Goal: Task Accomplishment & Management: Complete application form

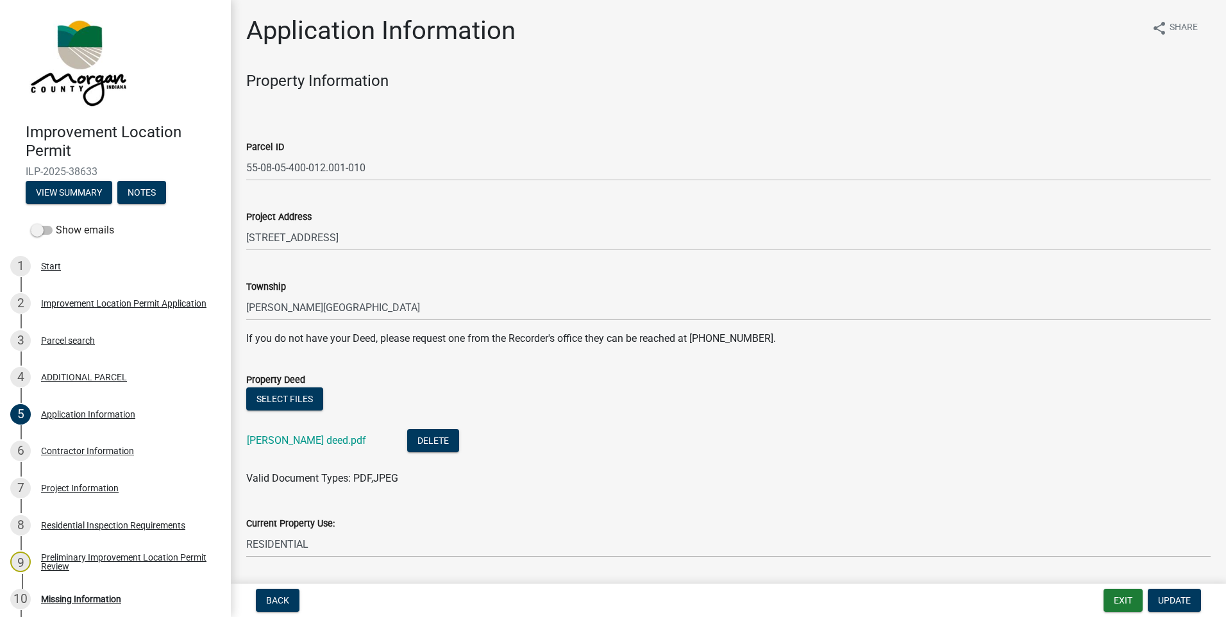
scroll to position [513, 0]
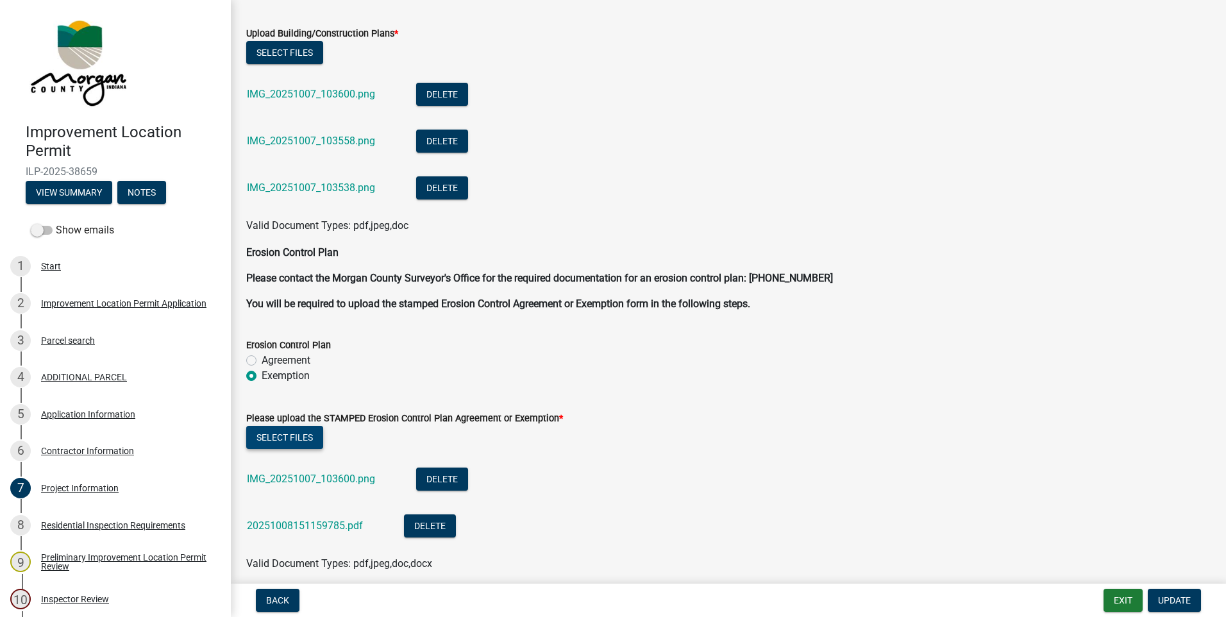
scroll to position [2746, 0]
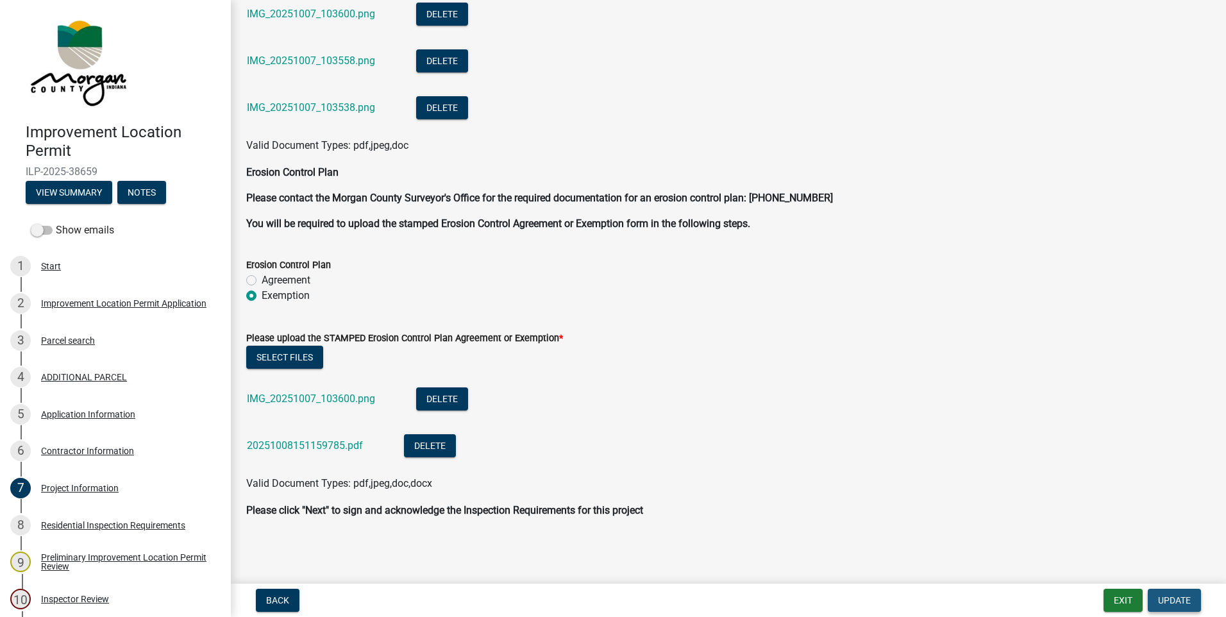
click at [1179, 595] on span "Update" at bounding box center [1174, 600] width 33 height 10
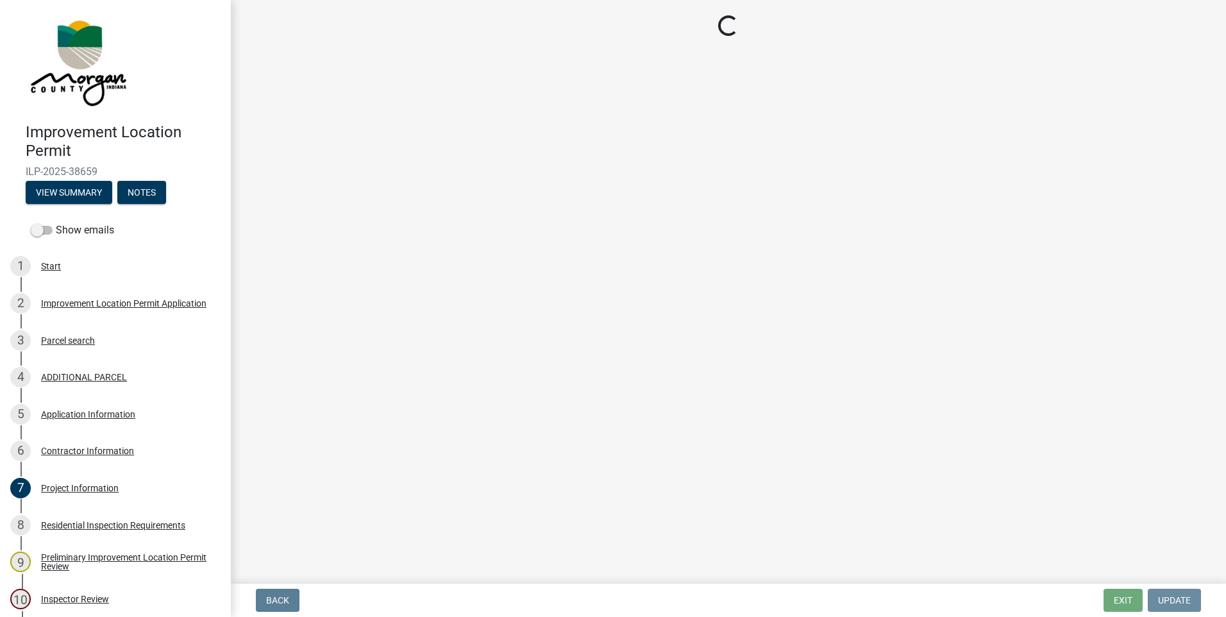
scroll to position [0, 0]
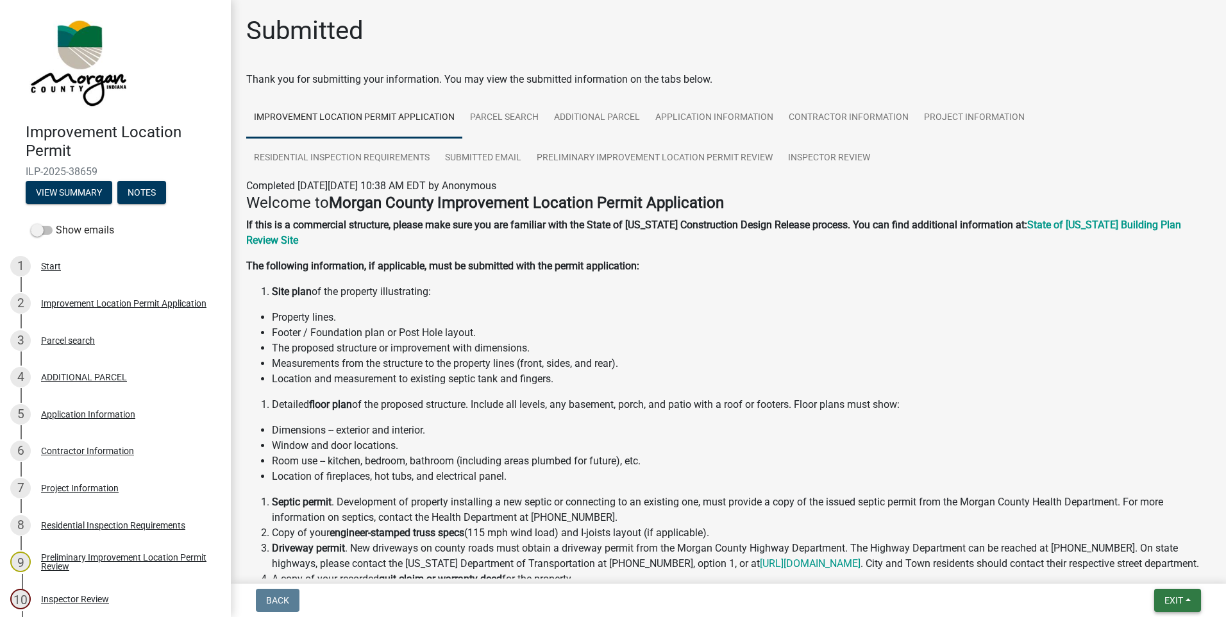
click at [1170, 595] on span "Exit" at bounding box center [1174, 600] width 19 height 10
click at [1158, 566] on button "Save & Exit" at bounding box center [1149, 566] width 103 height 31
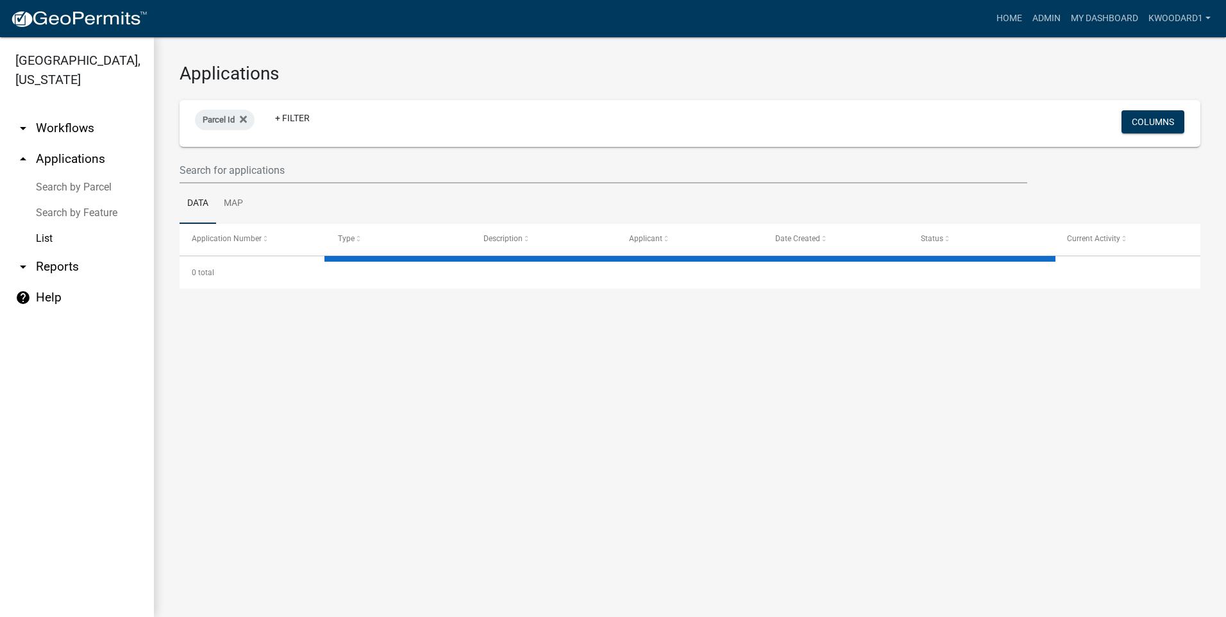
select select "3: 100"
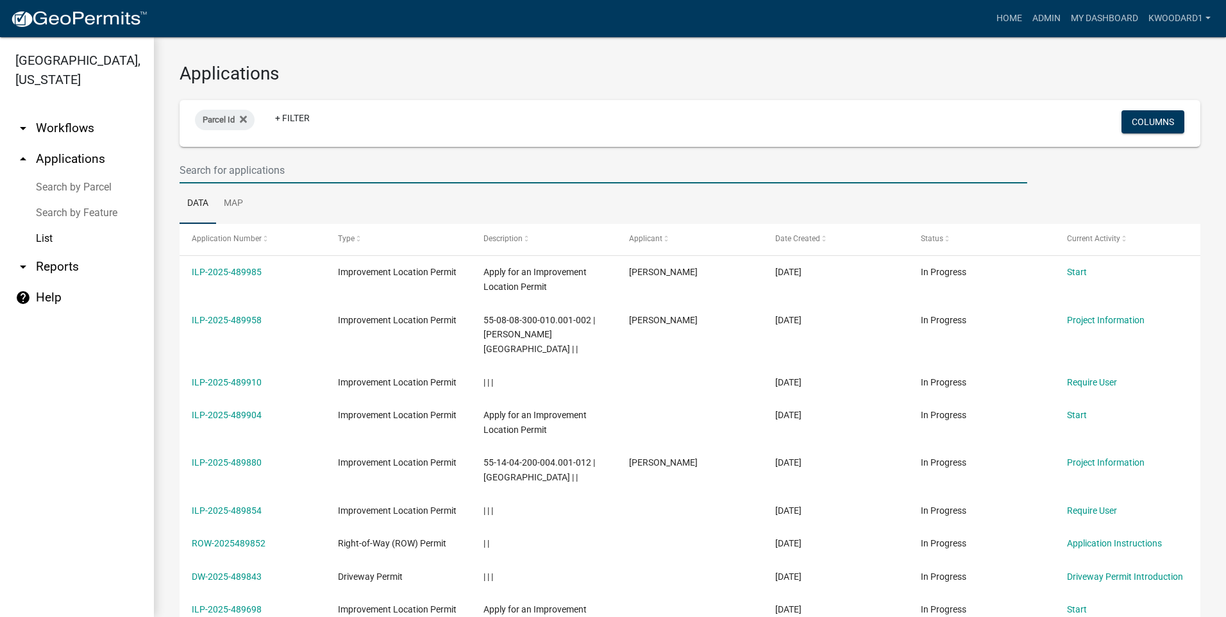
click at [263, 171] on input "text" at bounding box center [604, 170] width 848 height 26
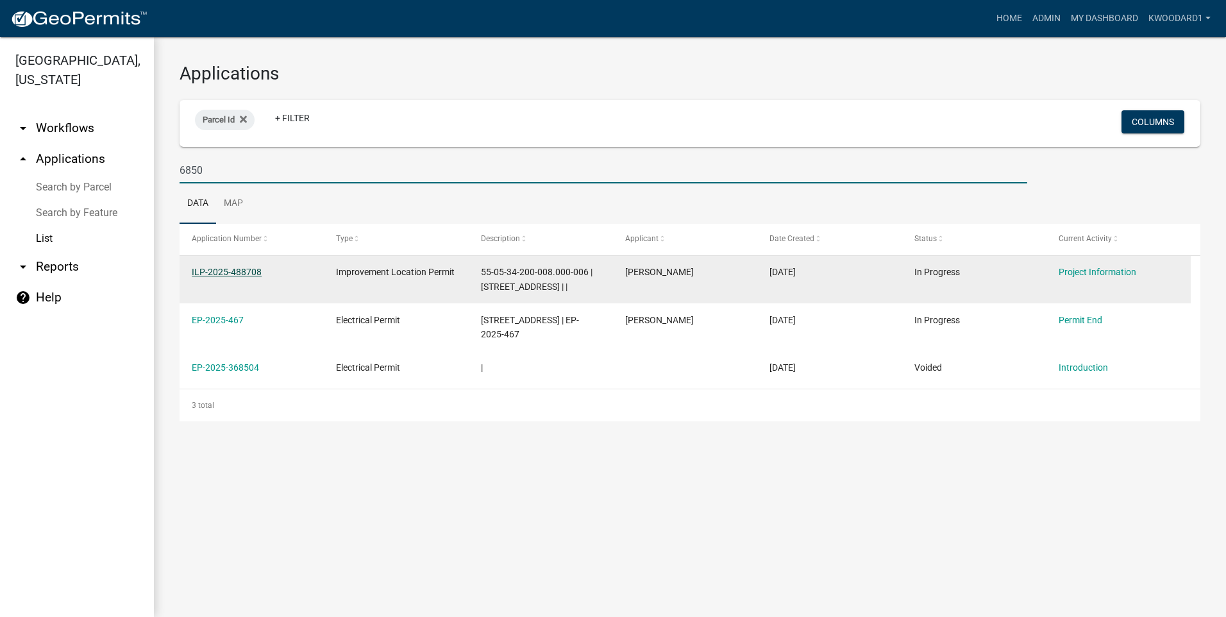
type input "6850"
click at [231, 273] on link "ILP-2025-488708" at bounding box center [227, 272] width 70 height 10
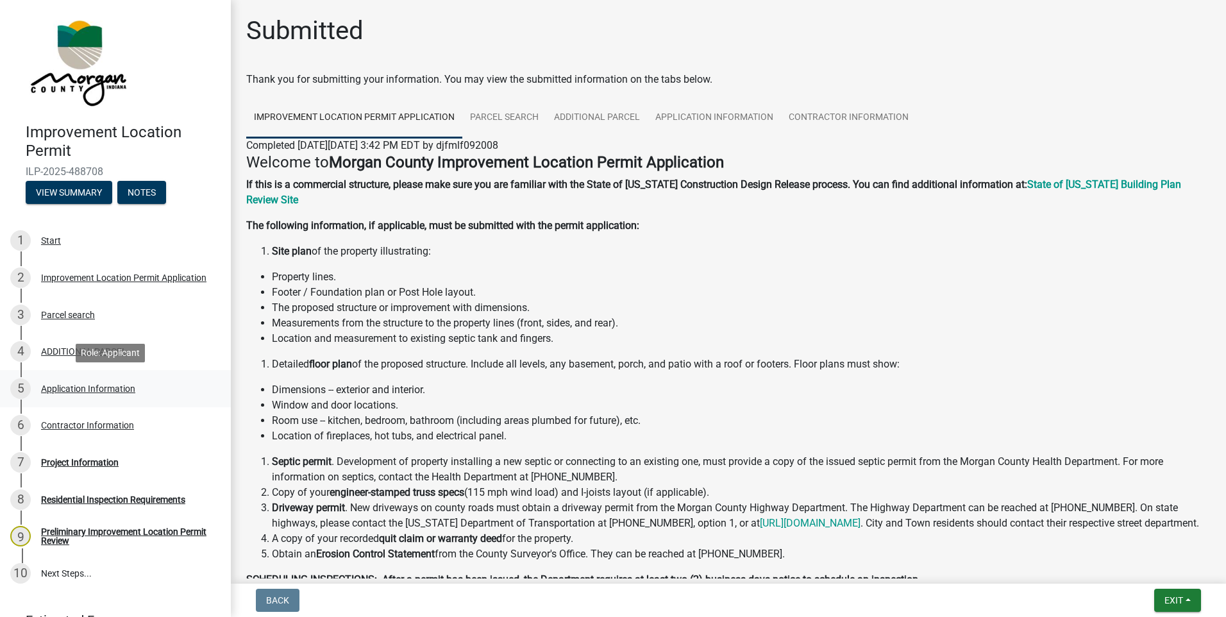
click at [92, 386] on div "Application Information" at bounding box center [88, 388] width 94 height 9
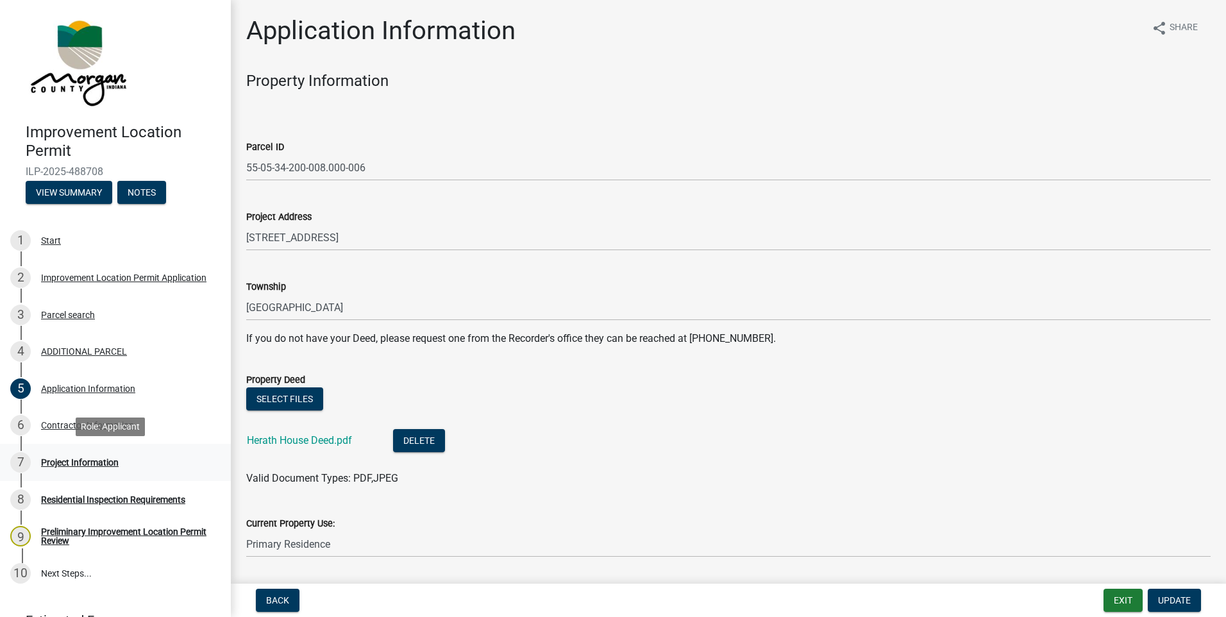
drag, startPoint x: 71, startPoint y: 460, endPoint x: 359, endPoint y: 434, distance: 289.1
click at [72, 460] on div "Project Information" at bounding box center [80, 462] width 78 height 9
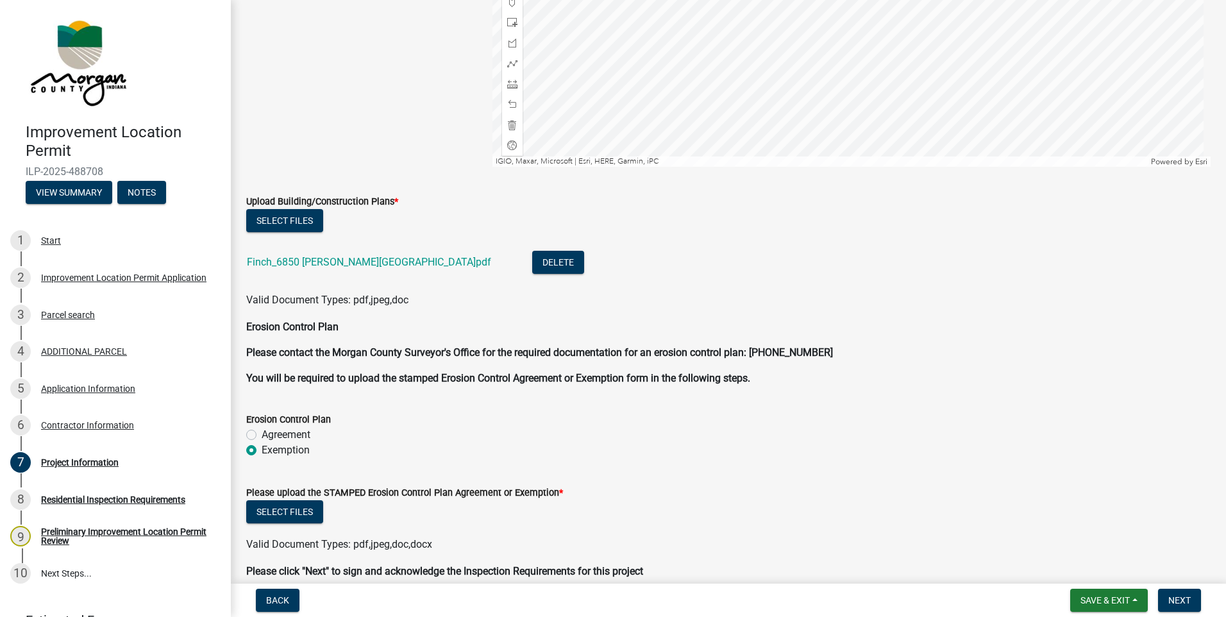
scroll to position [2559, 0]
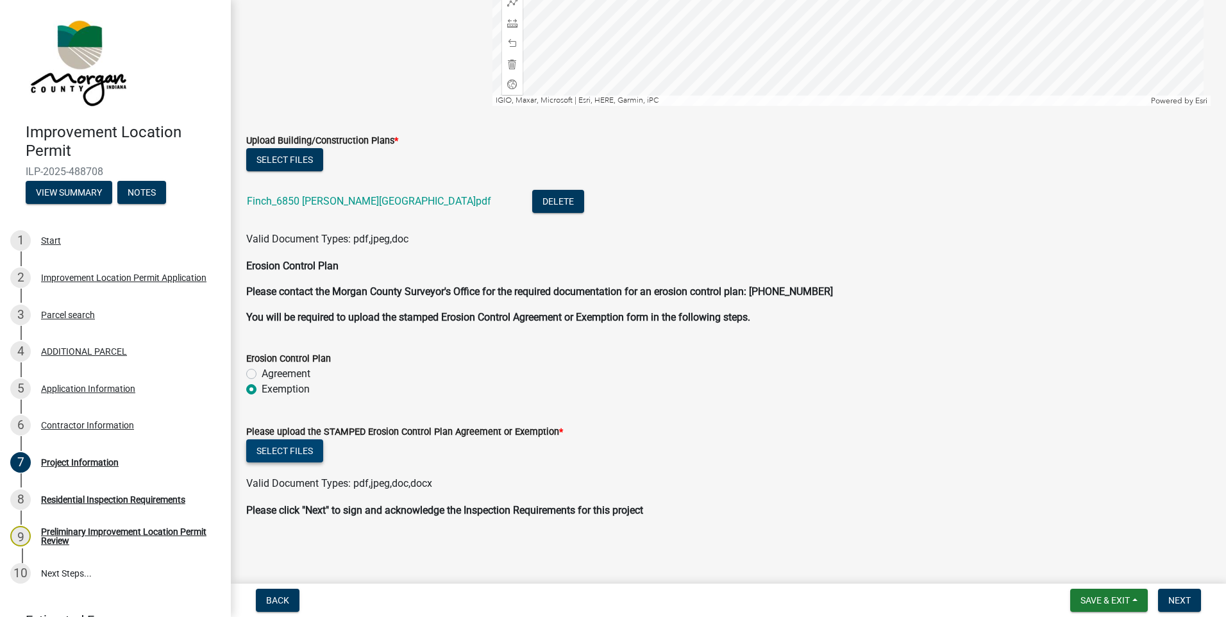
click at [283, 449] on button "Select files" at bounding box center [284, 450] width 77 height 23
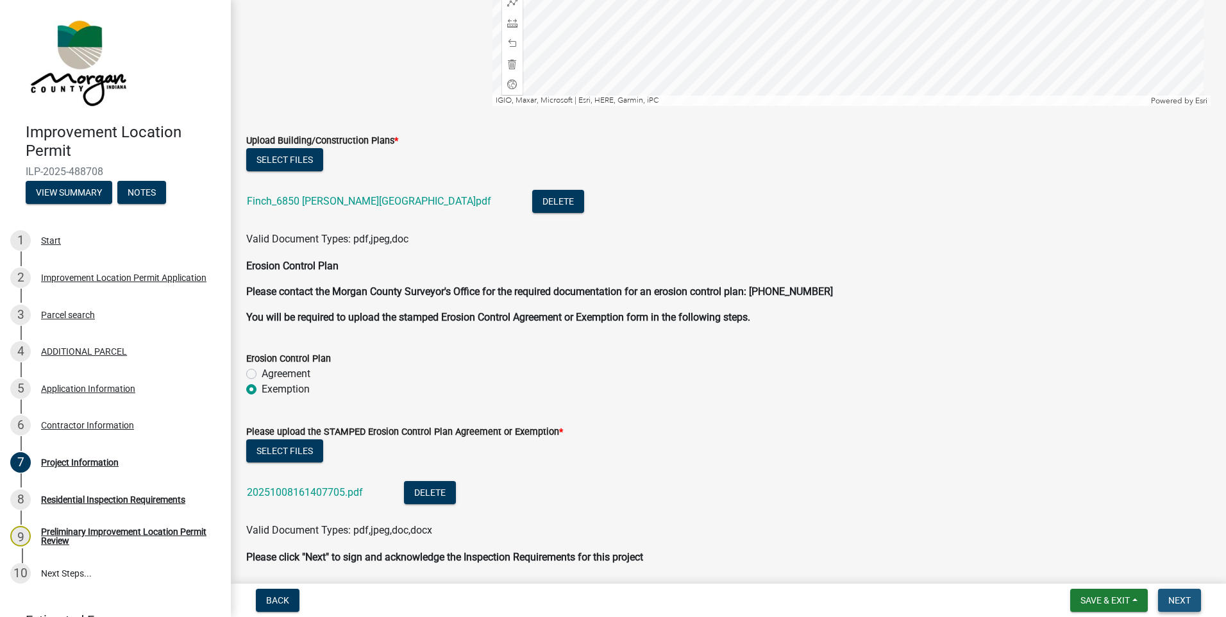
click at [1179, 595] on span "Next" at bounding box center [1179, 600] width 22 height 10
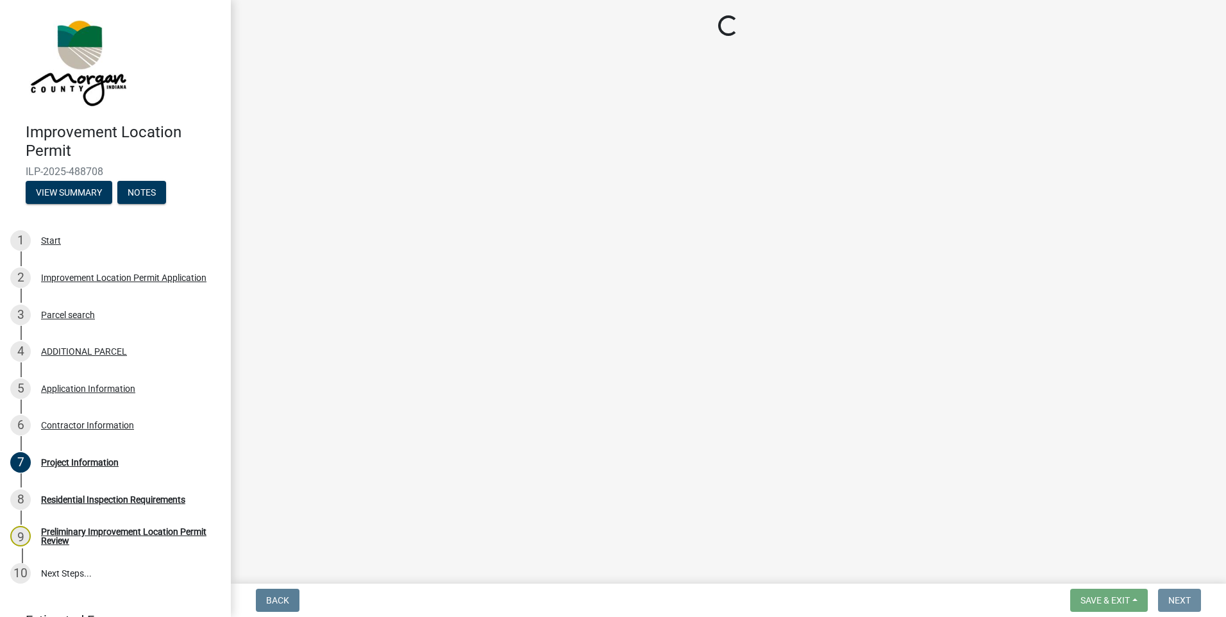
scroll to position [0, 0]
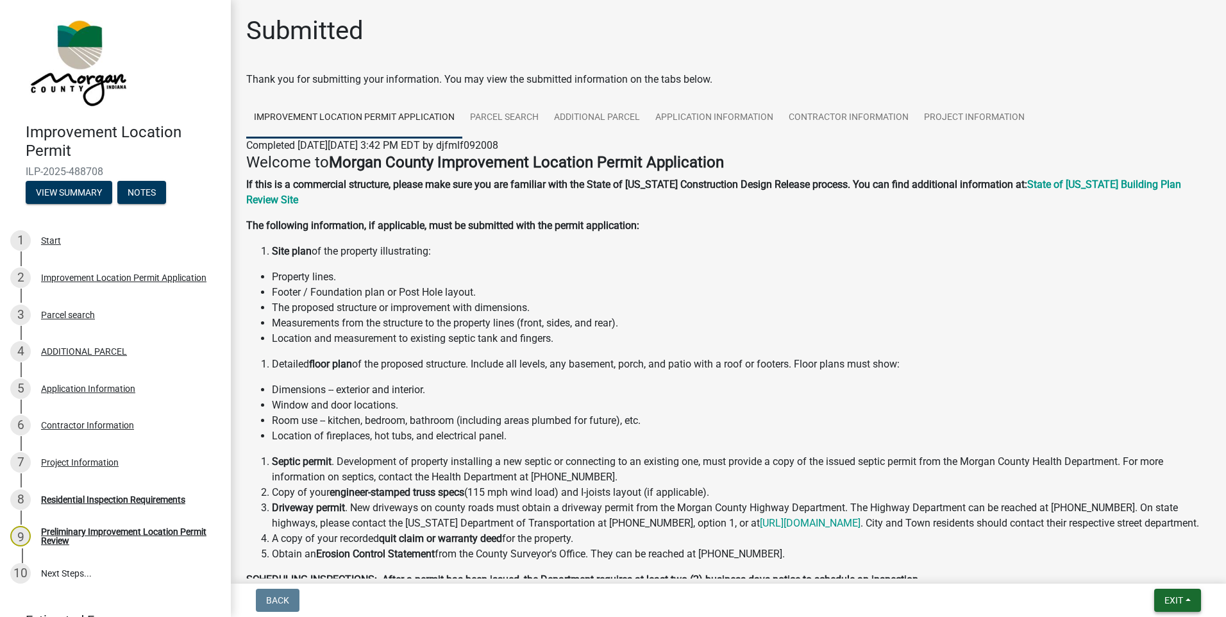
click at [1162, 600] on button "Exit" at bounding box center [1177, 600] width 47 height 23
click at [1140, 576] on button "Save & Exit" at bounding box center [1149, 566] width 103 height 31
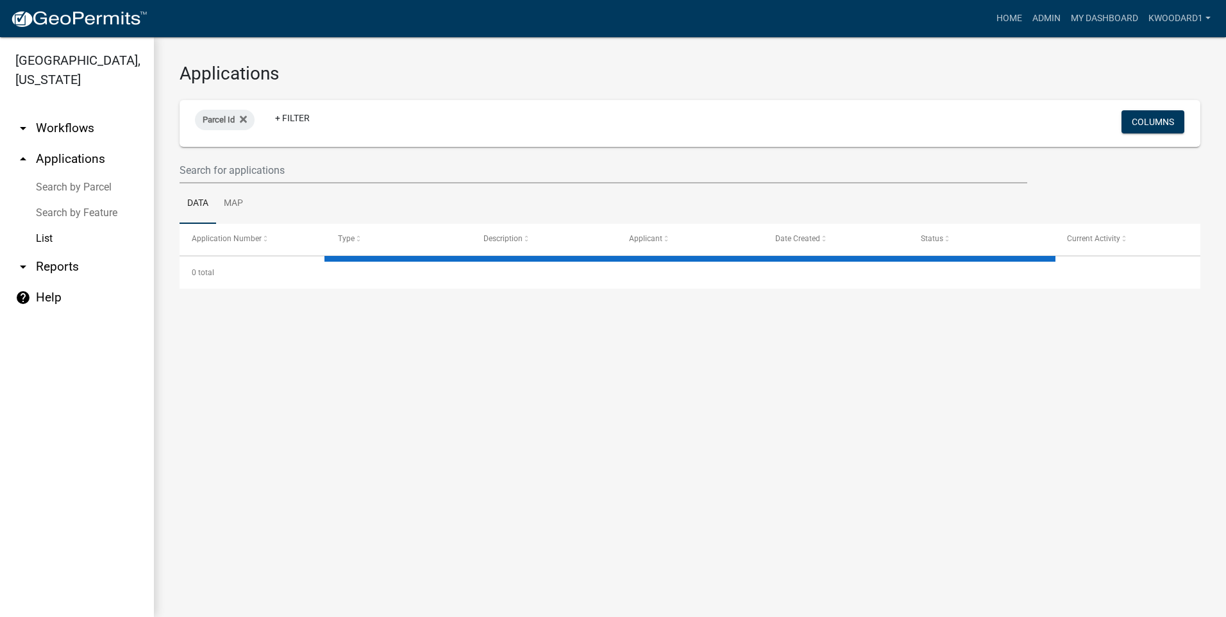
select select "3: 100"
